Goal: Task Accomplishment & Management: Complete application form

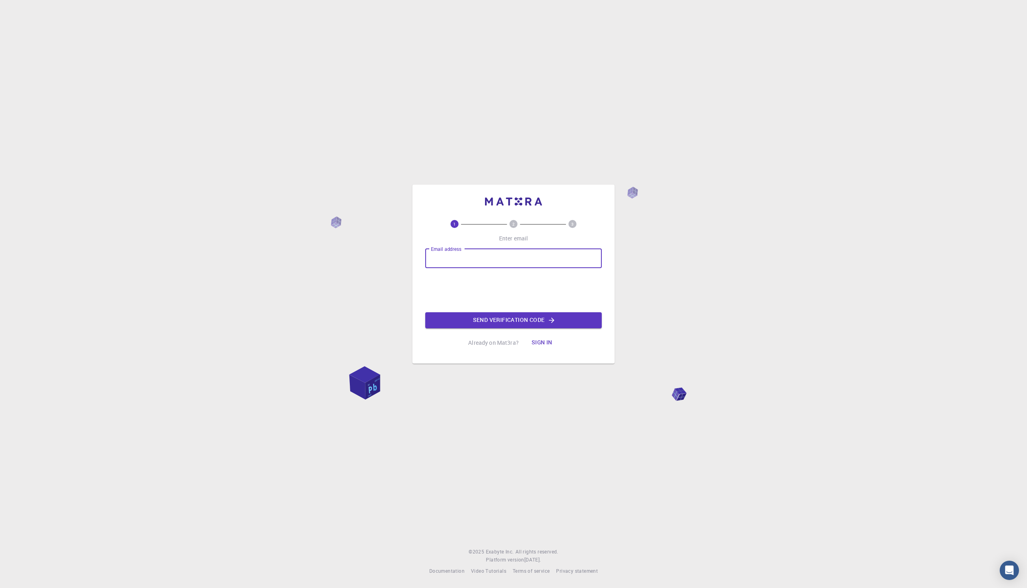
click at [467, 261] on input "Email address" at bounding box center [513, 258] width 177 height 19
type input "3moriit2008@gmail.com"
click at [489, 321] on button "Send verification code" at bounding box center [513, 320] width 177 height 16
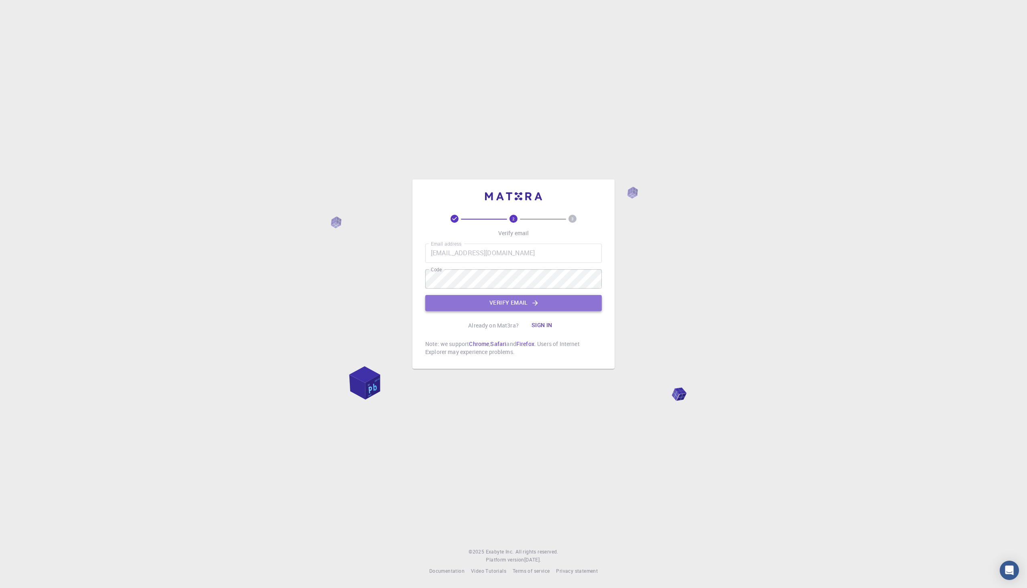
click at [484, 302] on button "Verify email" at bounding box center [513, 303] width 177 height 16
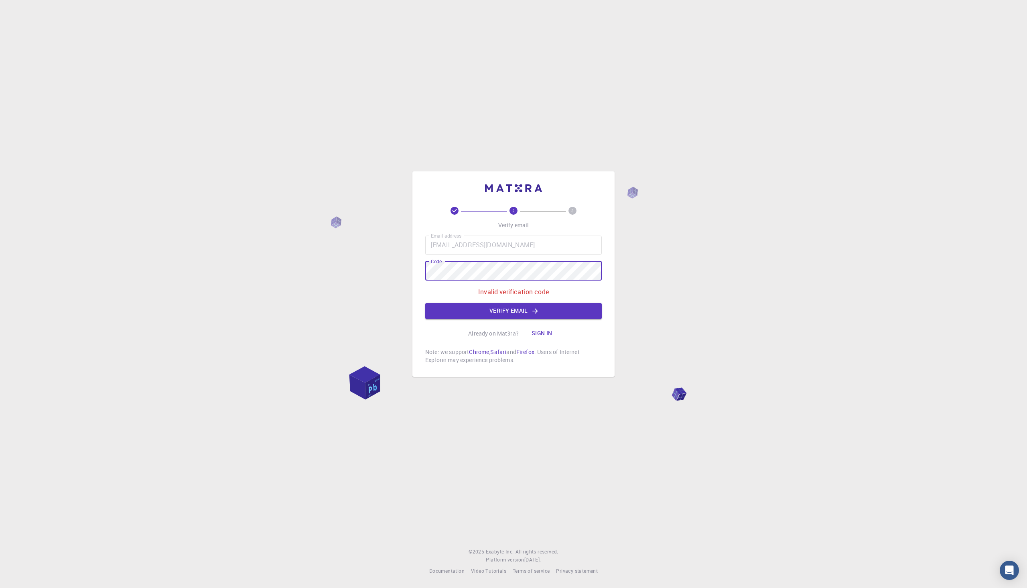
click at [464, 306] on button "Verify email" at bounding box center [513, 311] width 177 height 16
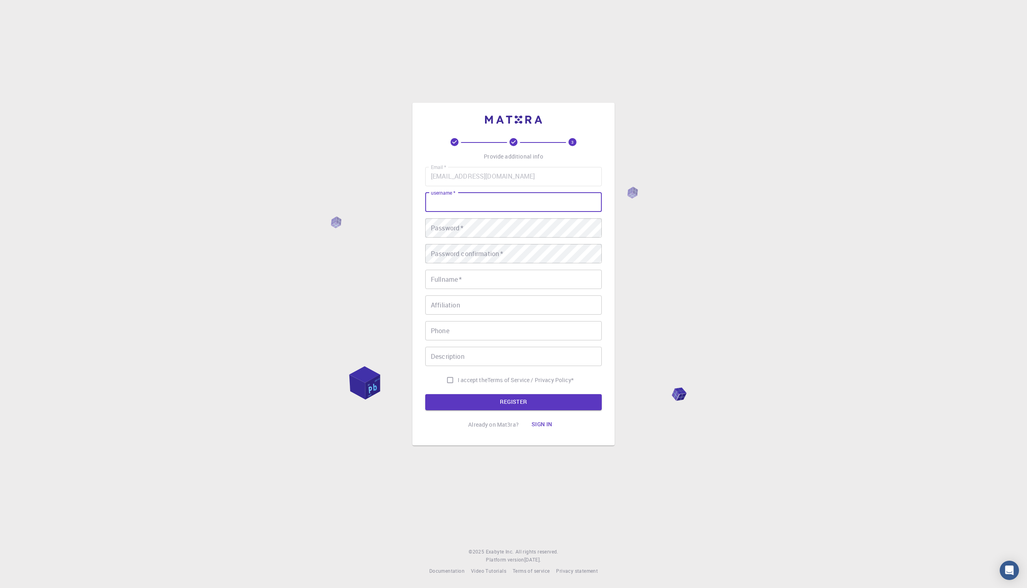
click at [483, 206] on input "username   *" at bounding box center [513, 202] width 177 height 19
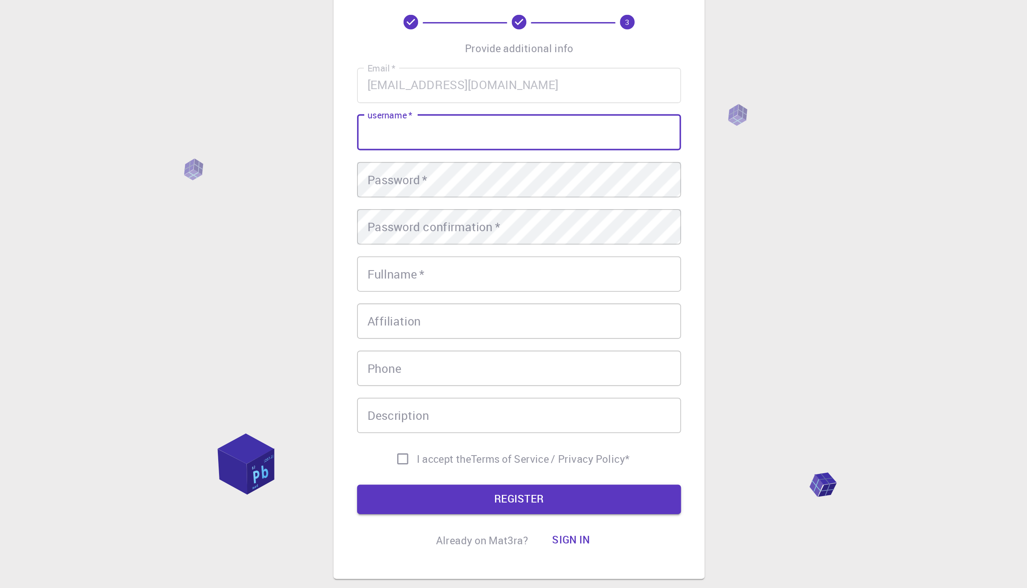
type input "O"
type input "Devenilla"
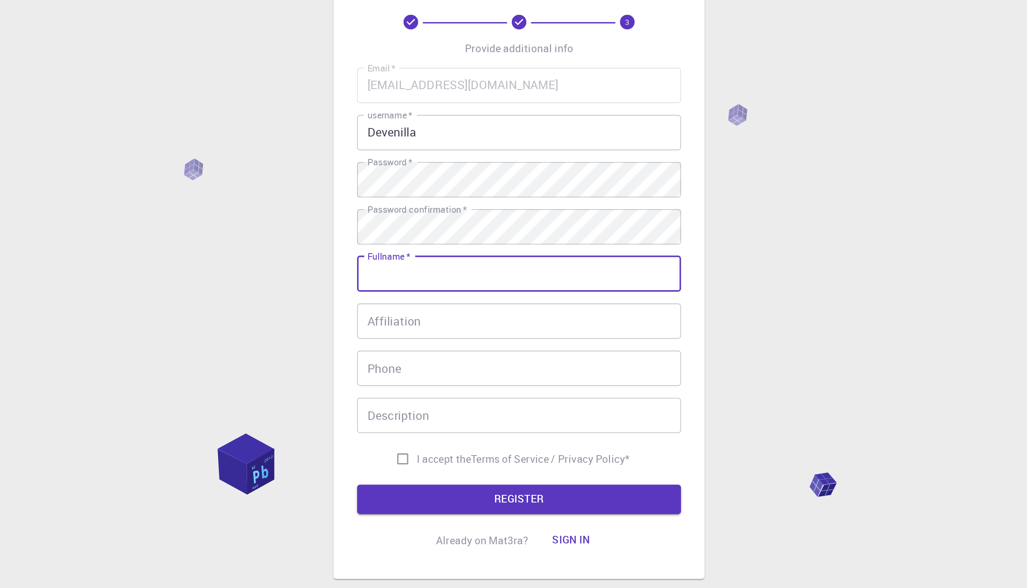
click at [494, 280] on input "Fullname   *" at bounding box center [513, 279] width 177 height 19
type input "Omar Tarek"
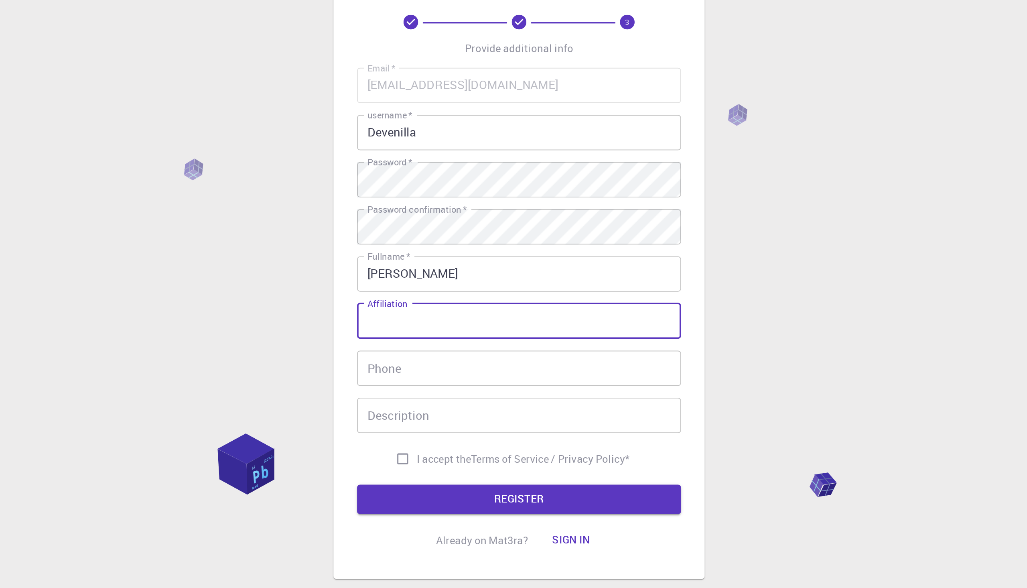
click at [508, 299] on input "Affiliation" at bounding box center [513, 304] width 177 height 19
type input "STEM Alexandria"
click at [463, 336] on input "Phone" at bounding box center [513, 330] width 177 height 19
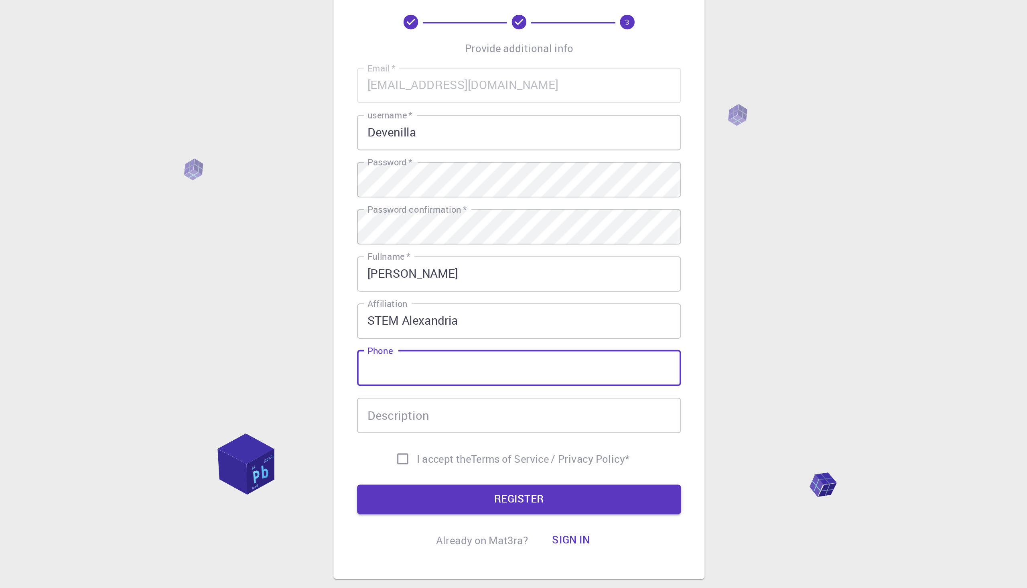
type input "01012796953"
click at [452, 350] on div "Description Description" at bounding box center [513, 356] width 177 height 19
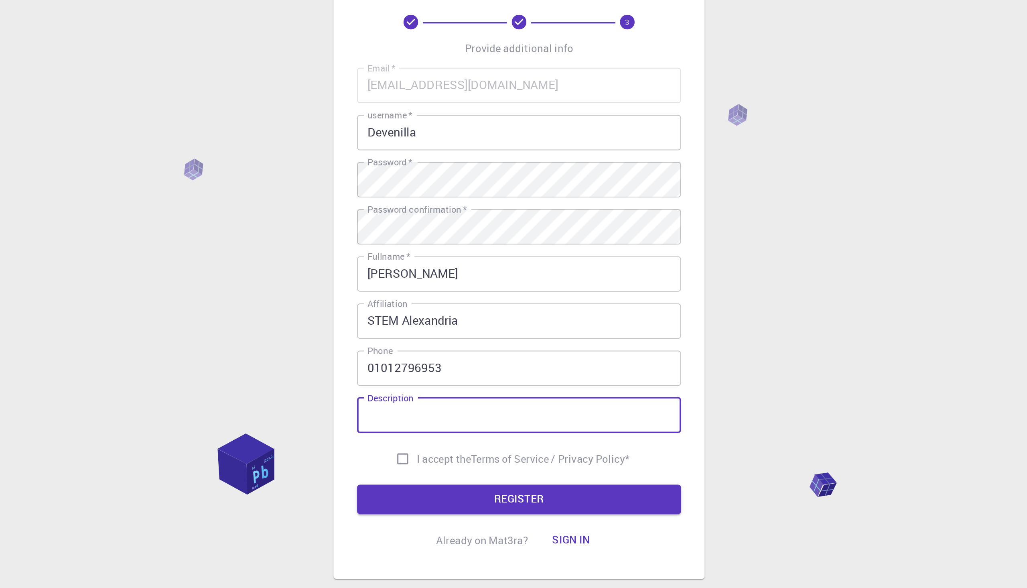
click at [451, 381] on input "I accept the Terms of Service / Privacy Policy *" at bounding box center [449, 379] width 15 height 15
checkbox input "true"
click at [460, 360] on input "Description" at bounding box center [513, 356] width 177 height 19
type input "i luv chem"
click at [484, 405] on button "REGISTER" at bounding box center [513, 402] width 177 height 16
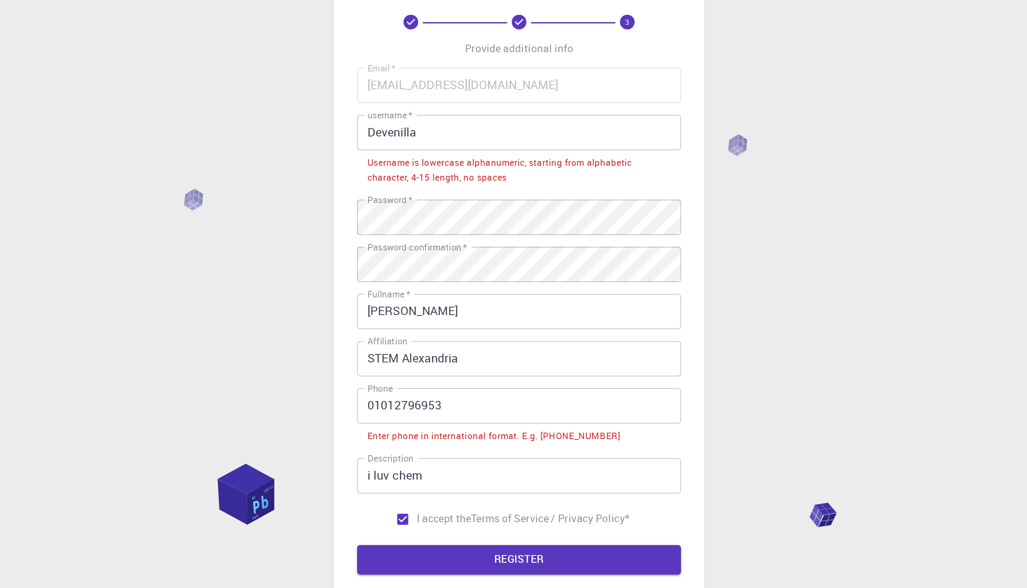
drag, startPoint x: 433, startPoint y: 334, endPoint x: 438, endPoint y: 334, distance: 5.2
click at [433, 334] on input "01012796953" at bounding box center [513, 334] width 177 height 19
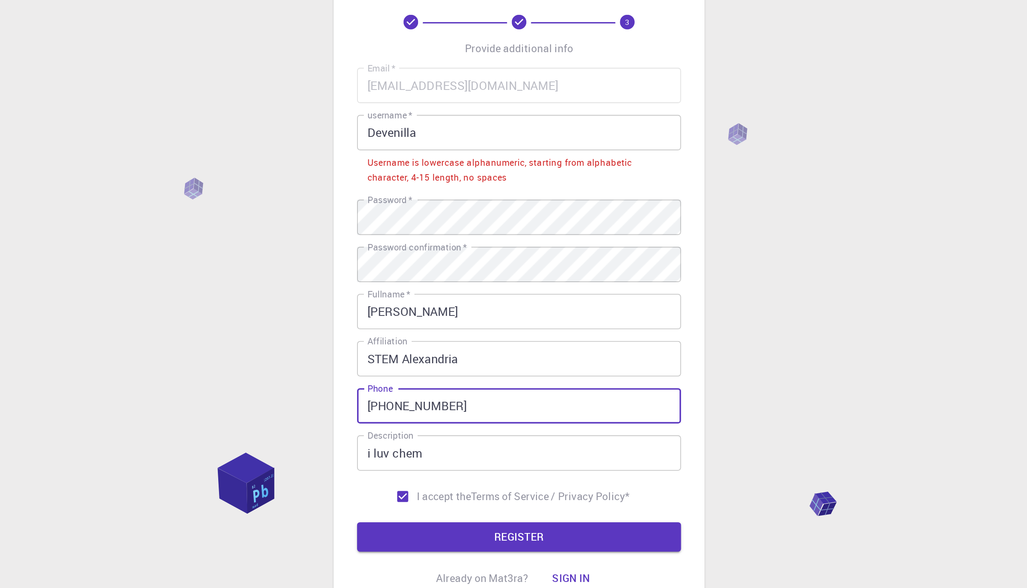
type input "+201012796953"
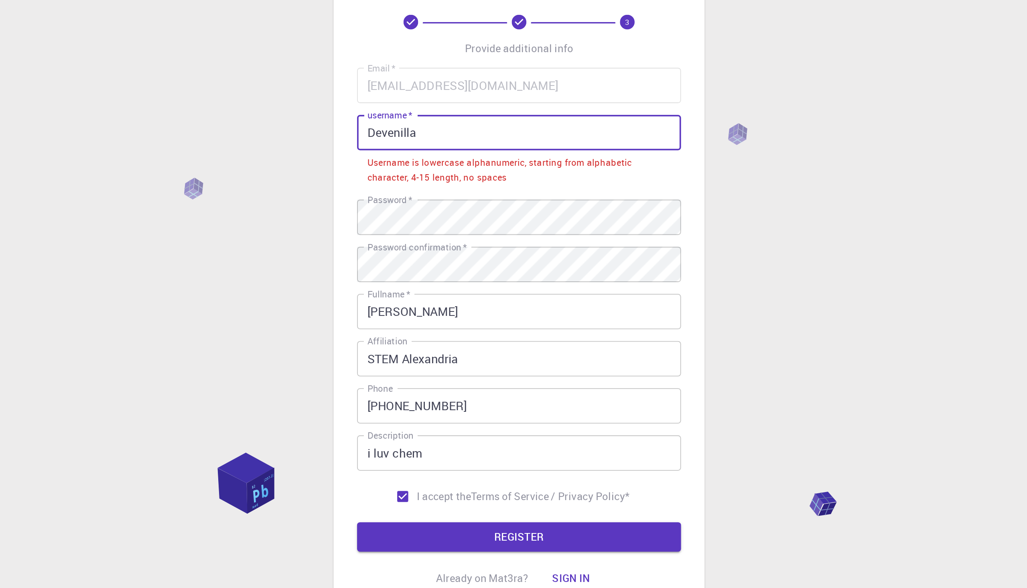
click at [461, 192] on input "Devenilla" at bounding box center [513, 191] width 177 height 19
click at [432, 189] on input "Devenilla" at bounding box center [513, 191] width 177 height 19
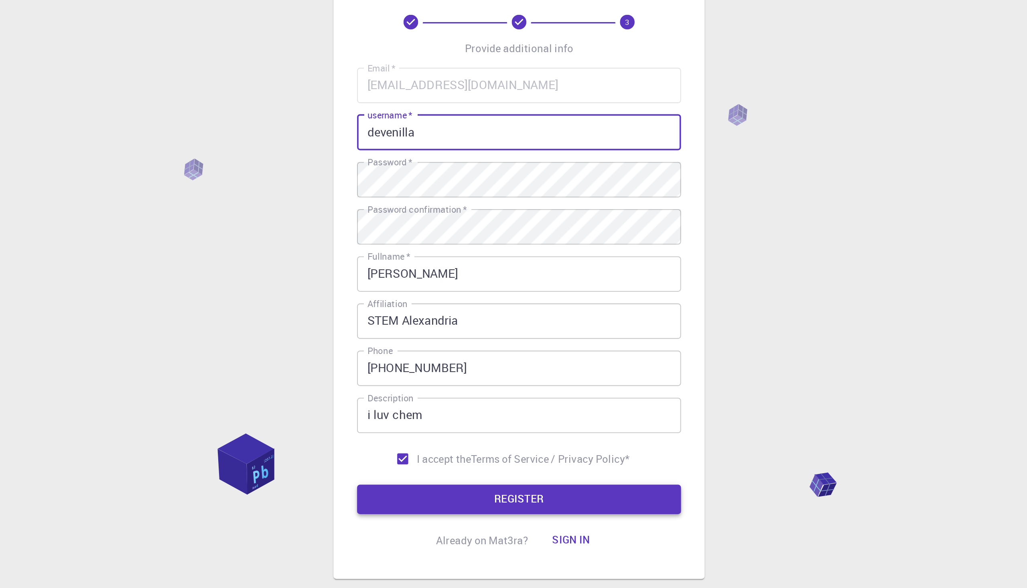
type input "devenilla"
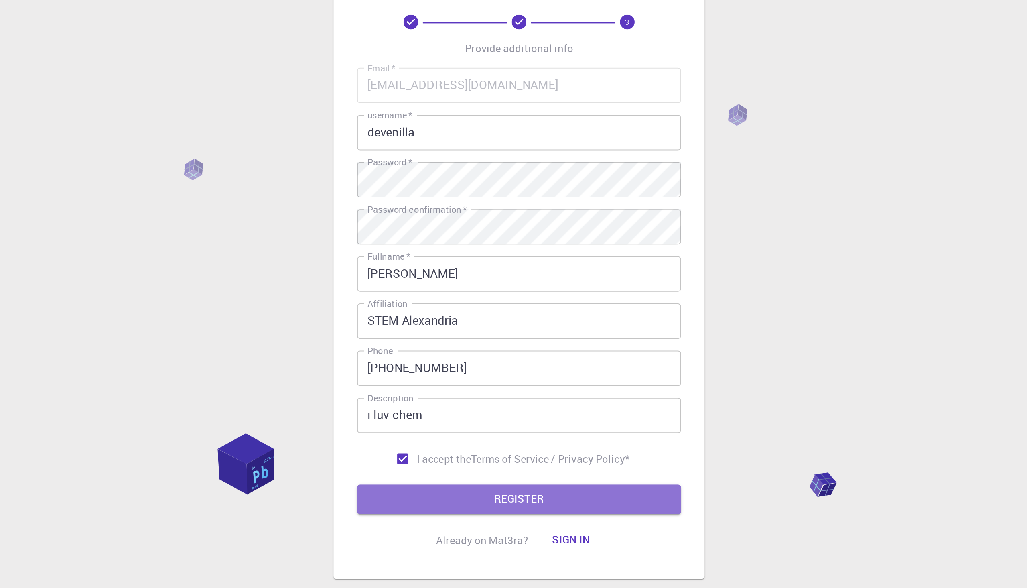
click at [476, 398] on button "REGISTER" at bounding box center [513, 402] width 177 height 16
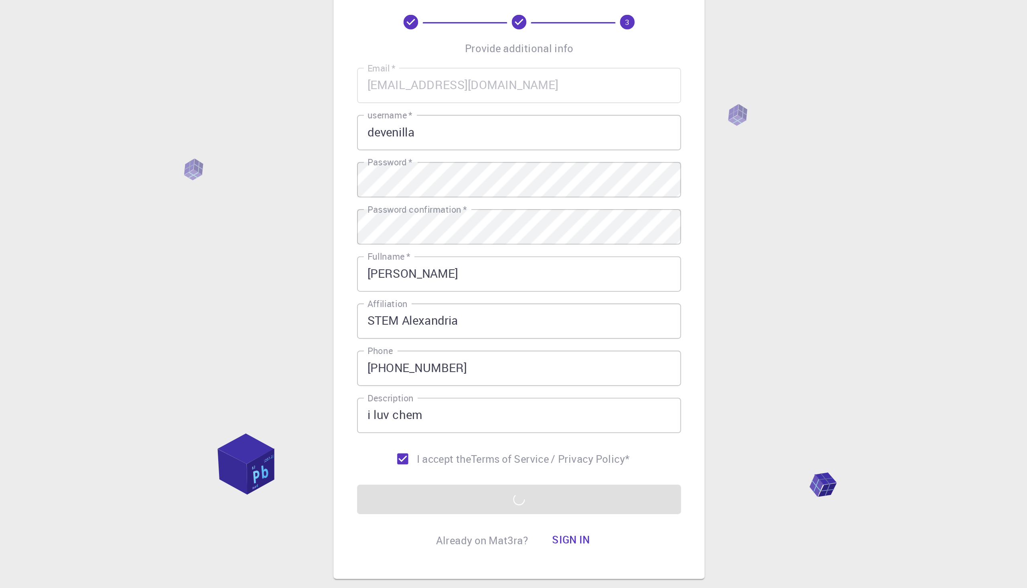
drag, startPoint x: 371, startPoint y: 384, endPoint x: 380, endPoint y: 326, distance: 58.8
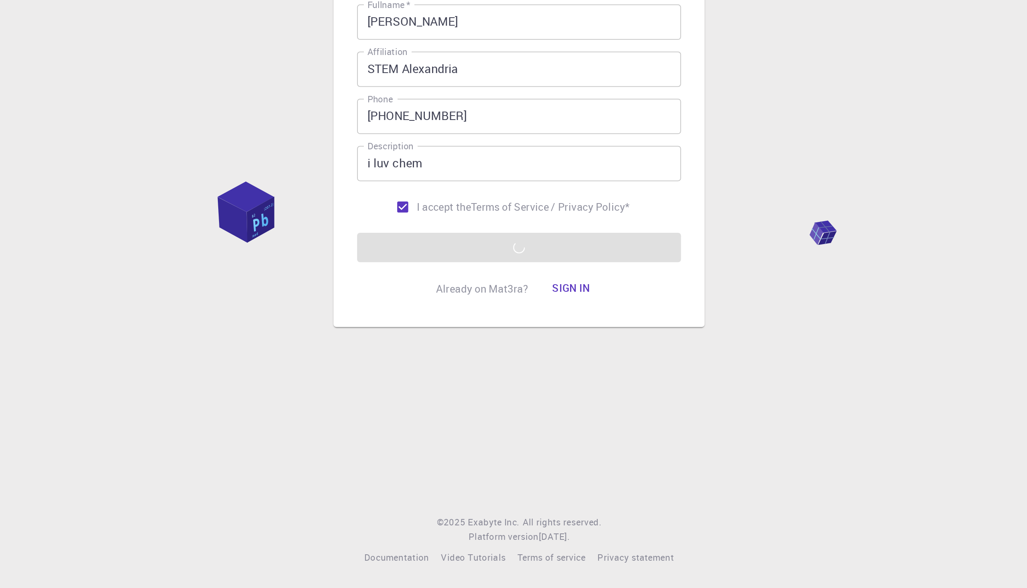
click at [529, 404] on form "Email   * 3moriit2008@gmail.com Email   * username   * devenilla username   * P…" at bounding box center [513, 288] width 177 height 243
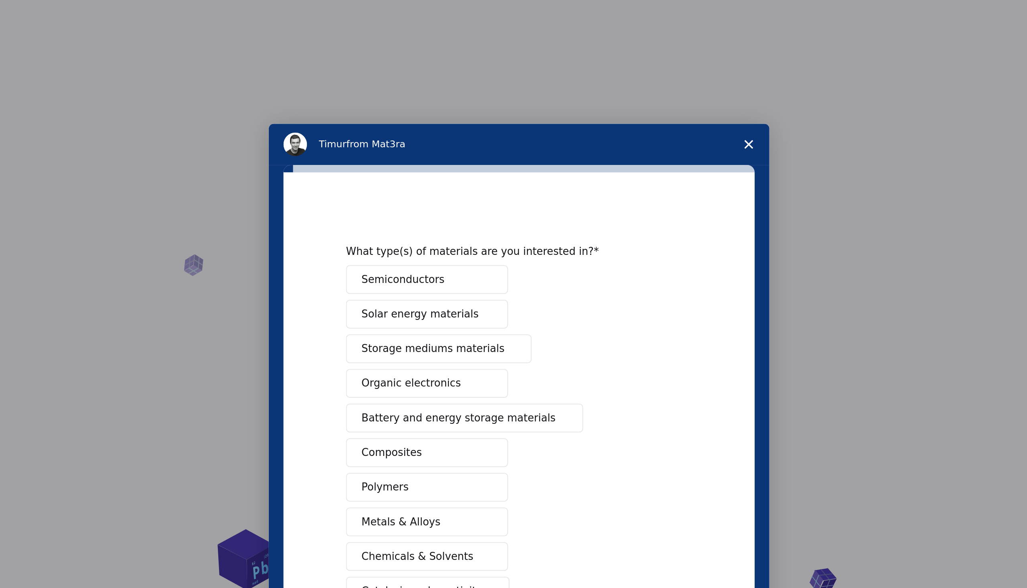
click at [217, 39] on icon "Close survey" at bounding box center [215, 38] width 5 height 5
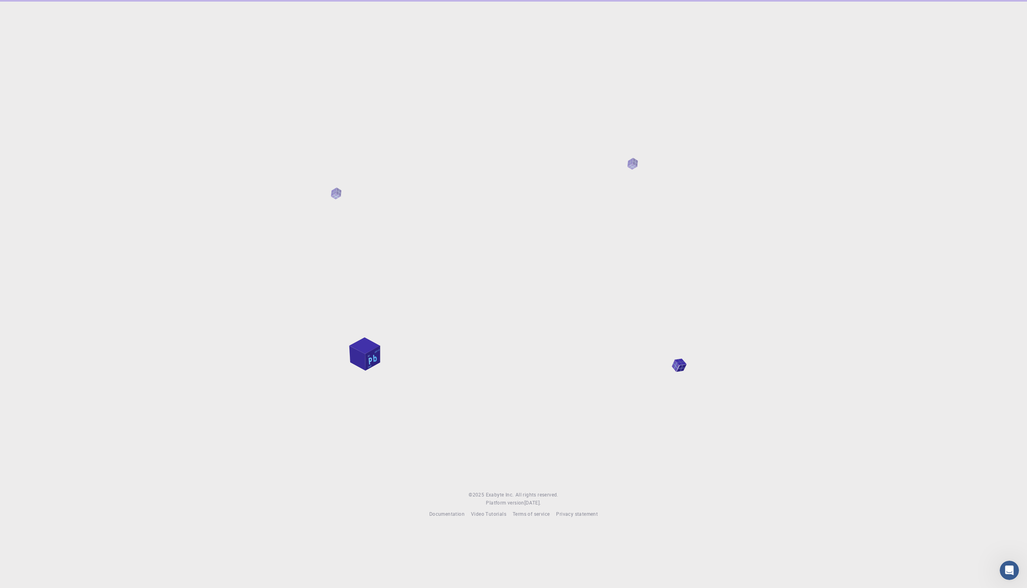
click at [785, 340] on div at bounding box center [513, 239] width 1027 height 478
click at [572, 80] on div at bounding box center [513, 239] width 1027 height 478
drag, startPoint x: 613, startPoint y: 200, endPoint x: 625, endPoint y: 197, distance: 12.8
click at [618, 199] on div at bounding box center [513, 239] width 1027 height 478
click at [471, 6] on div at bounding box center [513, 239] width 1027 height 478
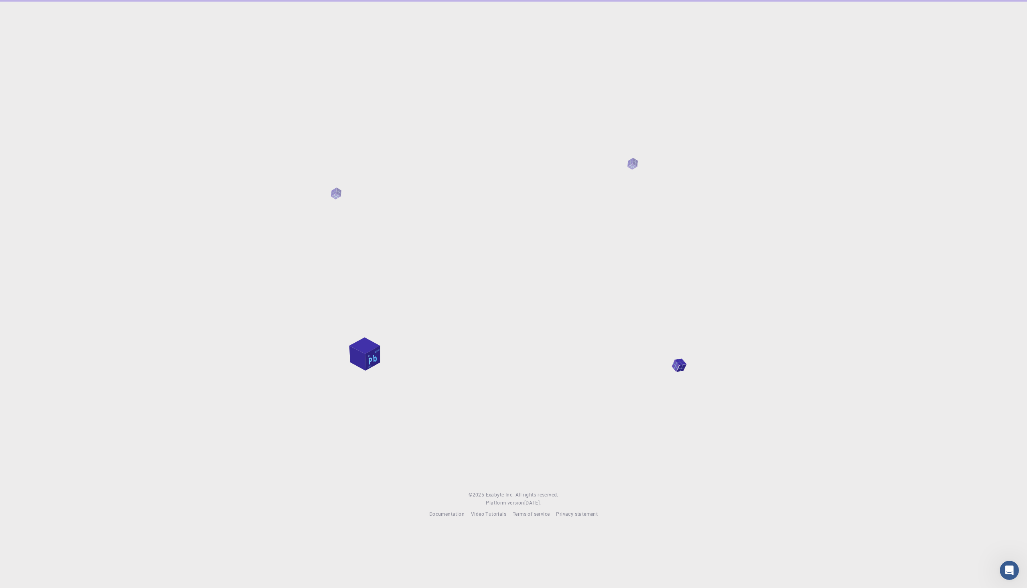
click at [506, 331] on div at bounding box center [513, 239] width 1027 height 478
